Goal: Find specific page/section: Find specific page/section

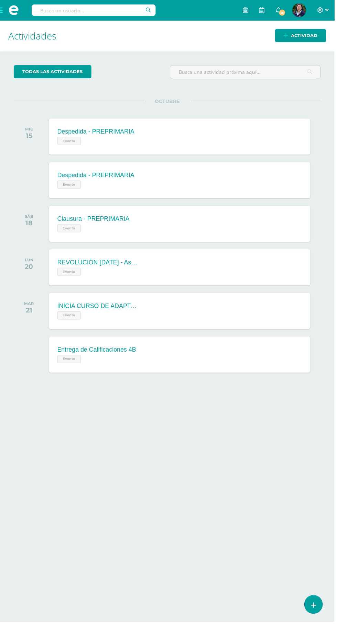
click at [100, 9] on input "text" at bounding box center [94, 10] width 125 height 12
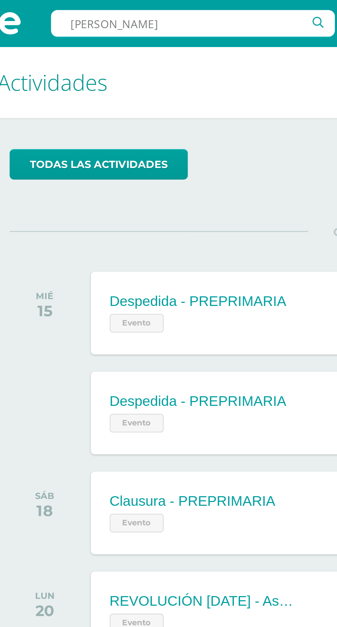
type input "Mariela"
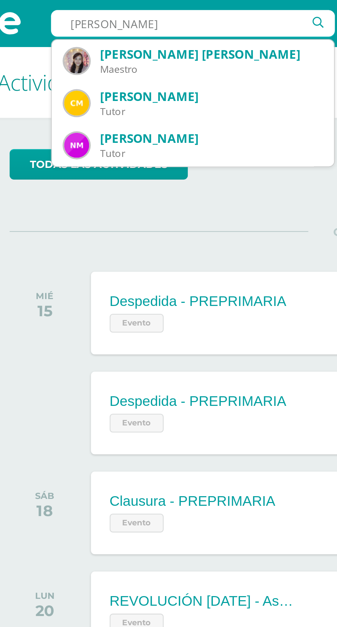
click at [149, 26] on div "[PERSON_NAME] [PERSON_NAME]" at bounding box center [102, 23] width 97 height 7
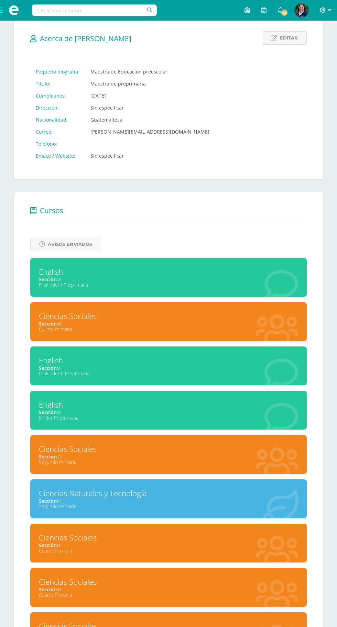
scroll to position [98, 0]
